Goal: Information Seeking & Learning: Find specific fact

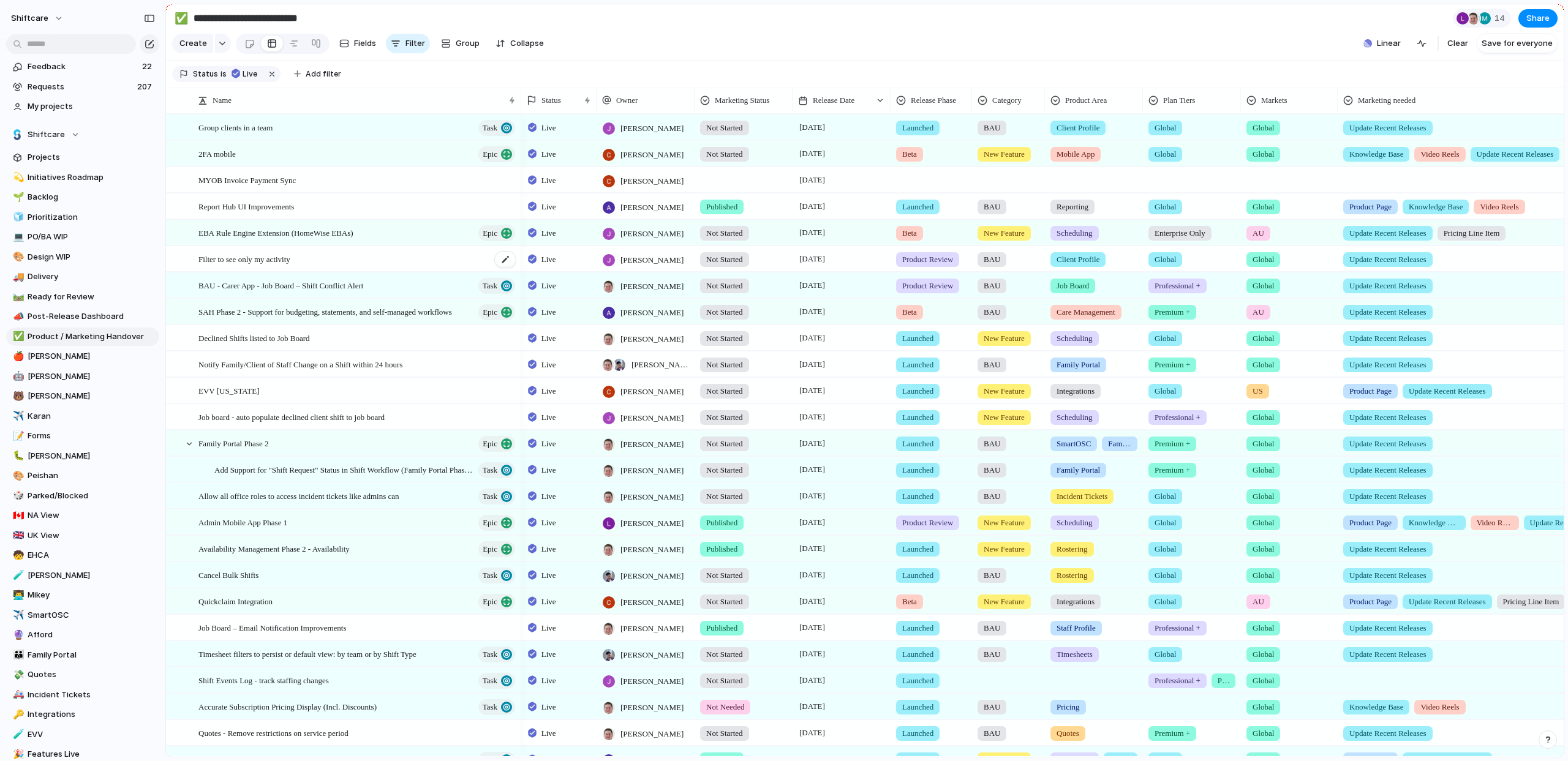
scroll to position [0, 3]
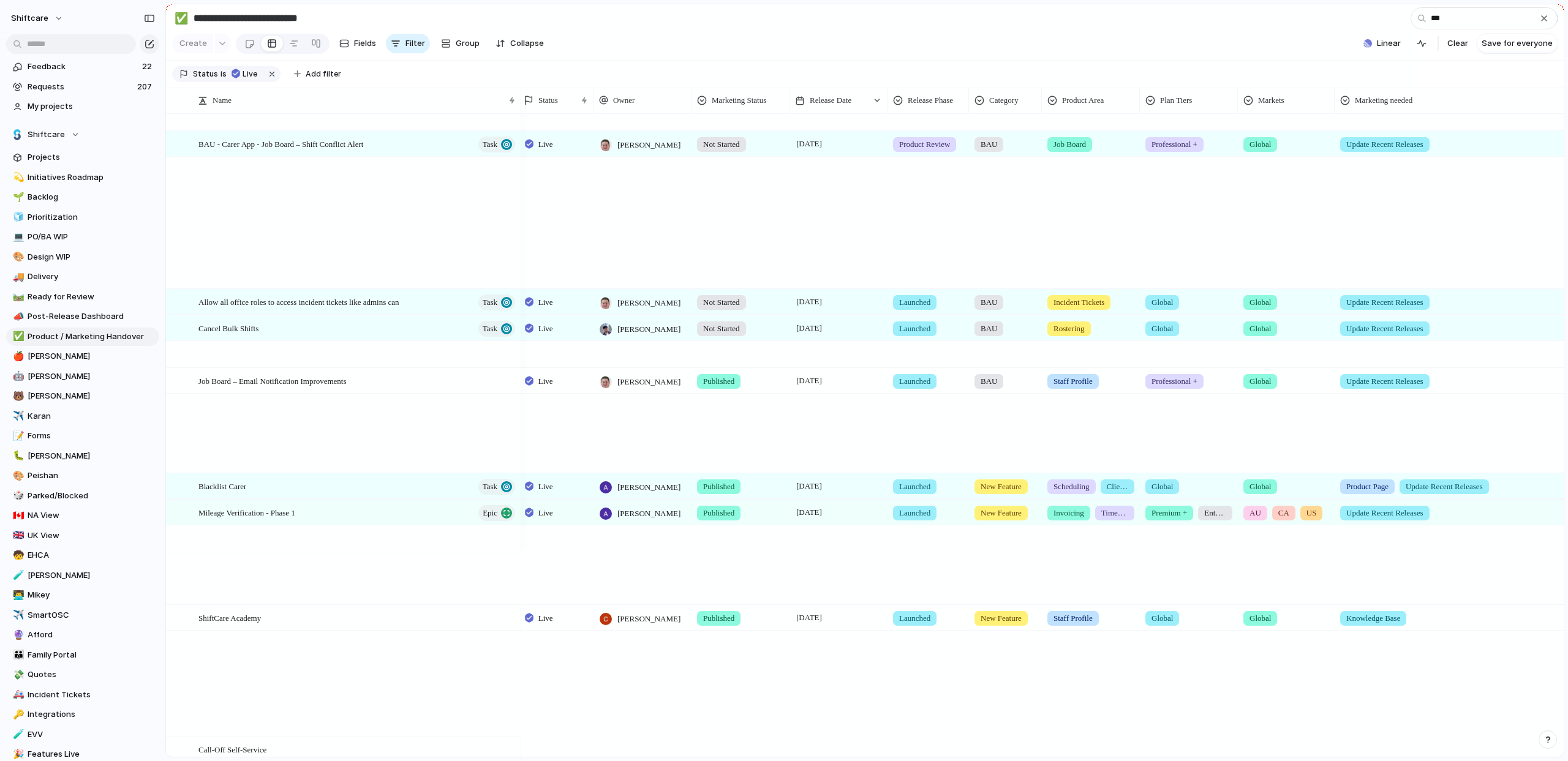
type input "****"
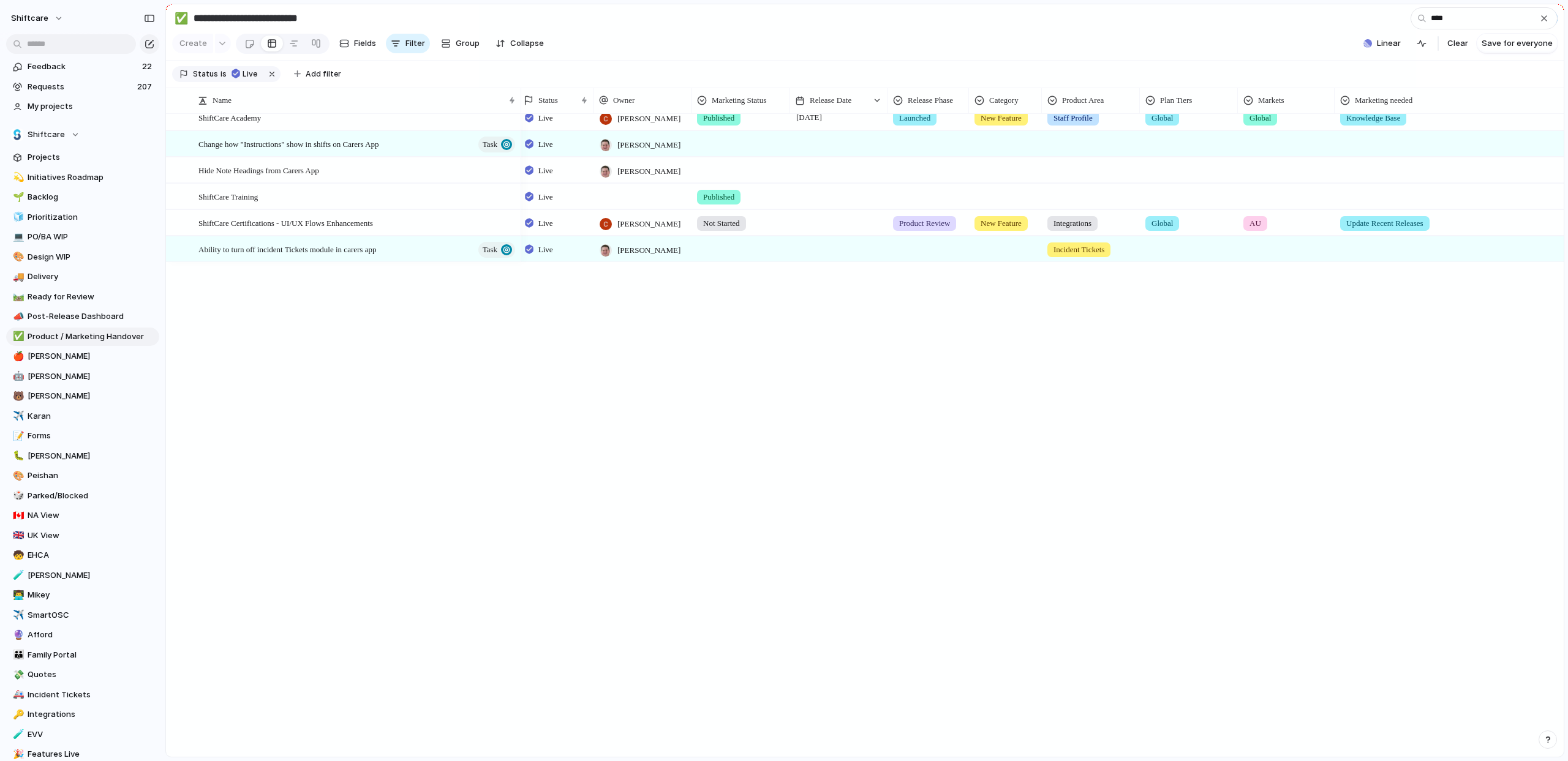
scroll to position [0, 0]
